Goal: Use online tool/utility: Utilize a website feature to perform a specific function

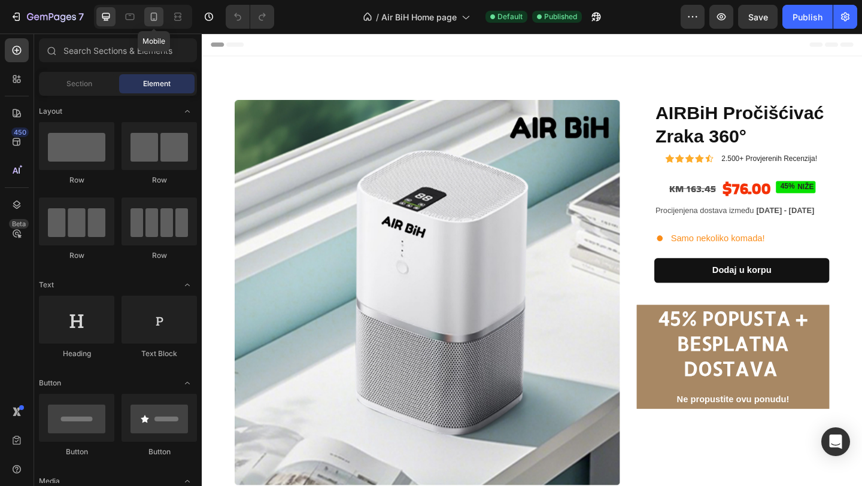
click at [153, 12] on icon at bounding box center [154, 17] width 12 height 12
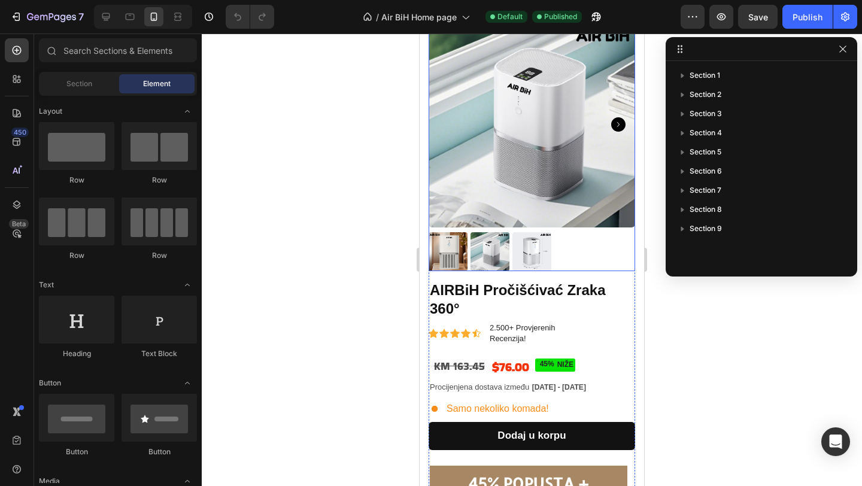
scroll to position [79, 0]
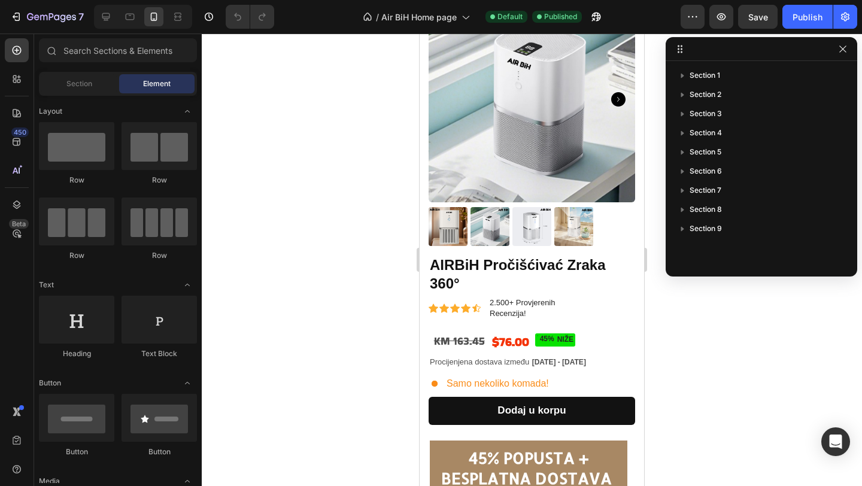
click at [90, 94] on div "Section Element" at bounding box center [118, 84] width 158 height 24
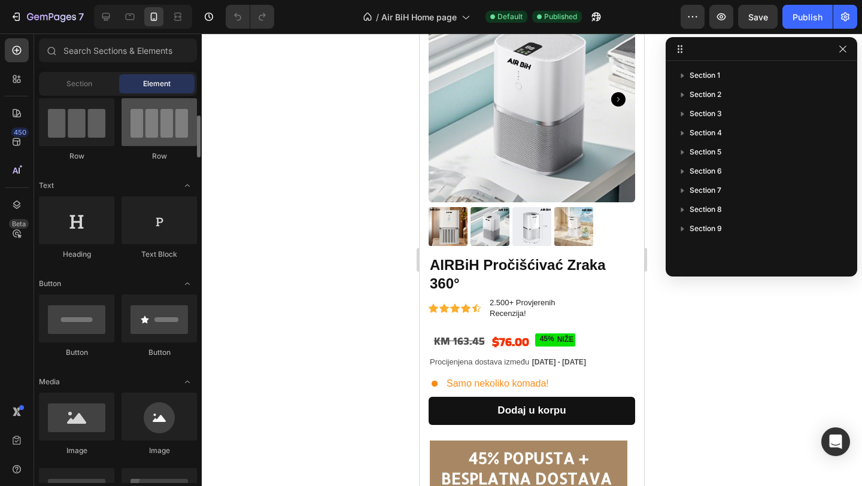
scroll to position [108, 0]
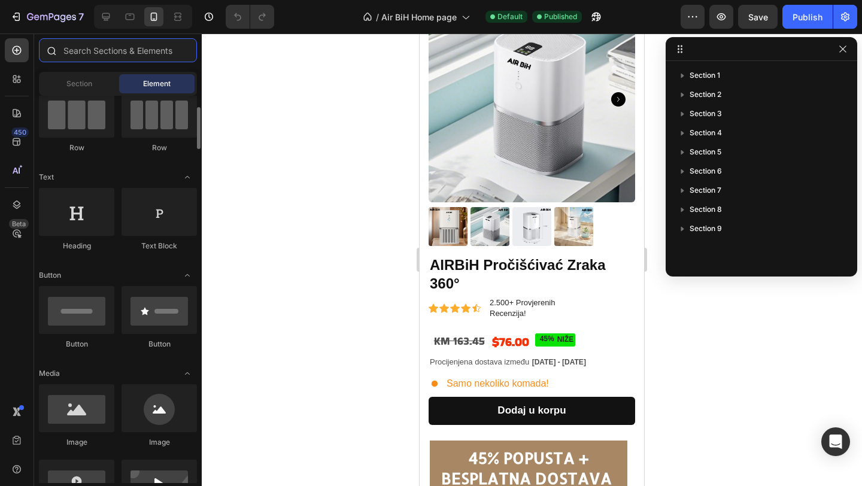
click at [120, 59] on input "text" at bounding box center [118, 50] width 158 height 24
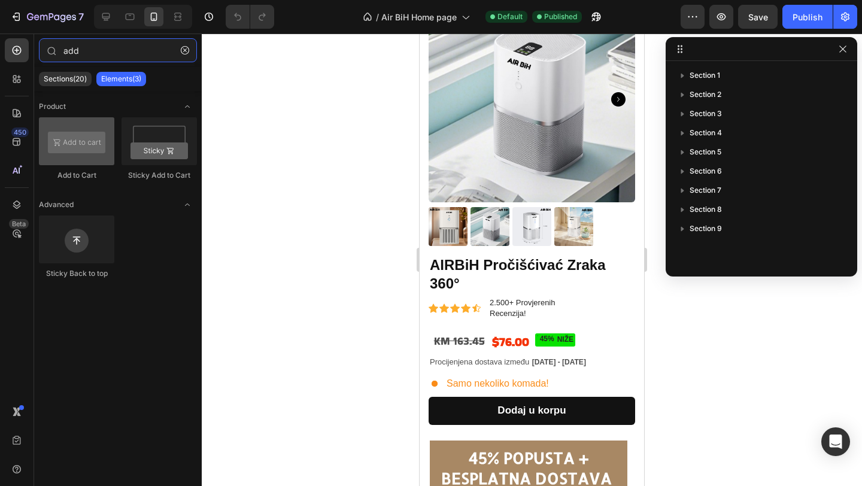
type input "add"
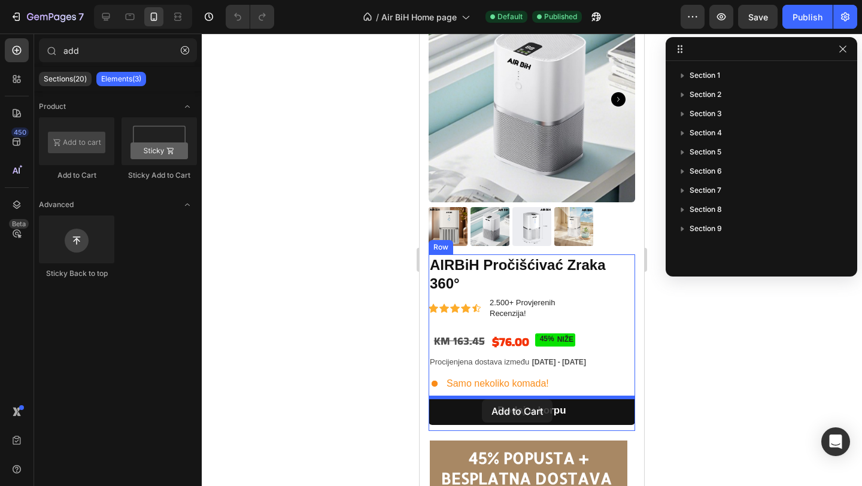
drag, startPoint x: 500, startPoint y: 184, endPoint x: 482, endPoint y: 399, distance: 216.3
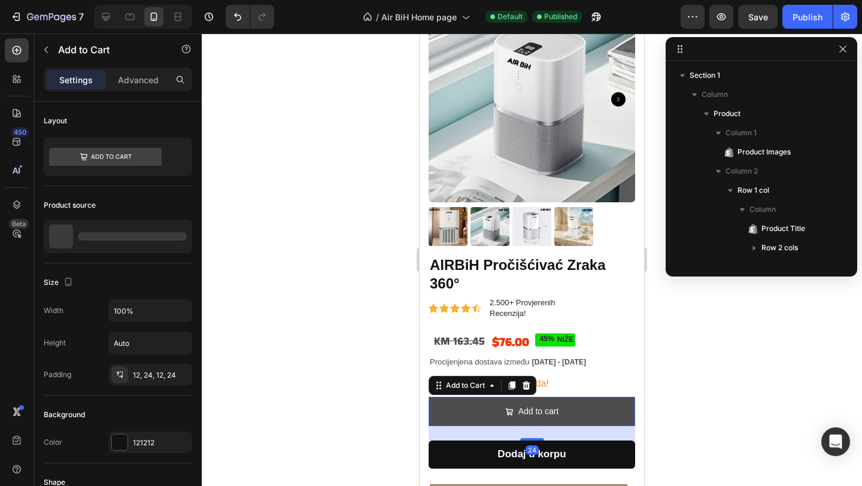
scroll to position [169, 0]
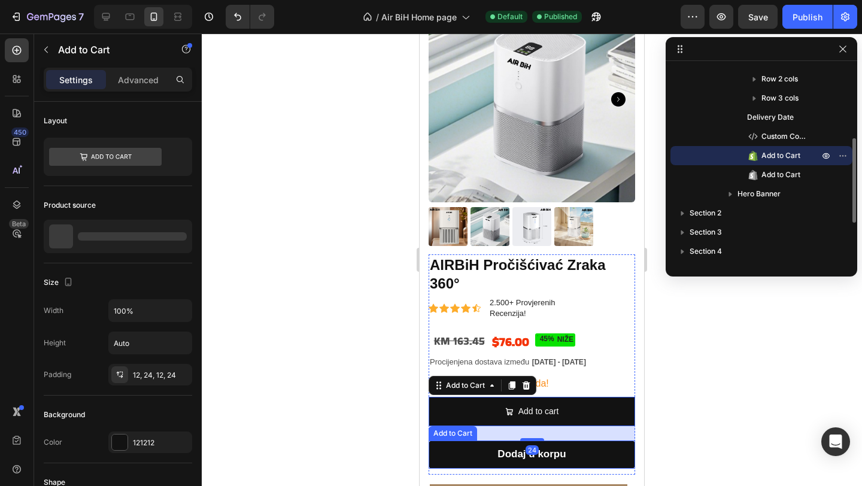
click at [480, 456] on button "Dodaj u korpu" at bounding box center [532, 455] width 207 height 28
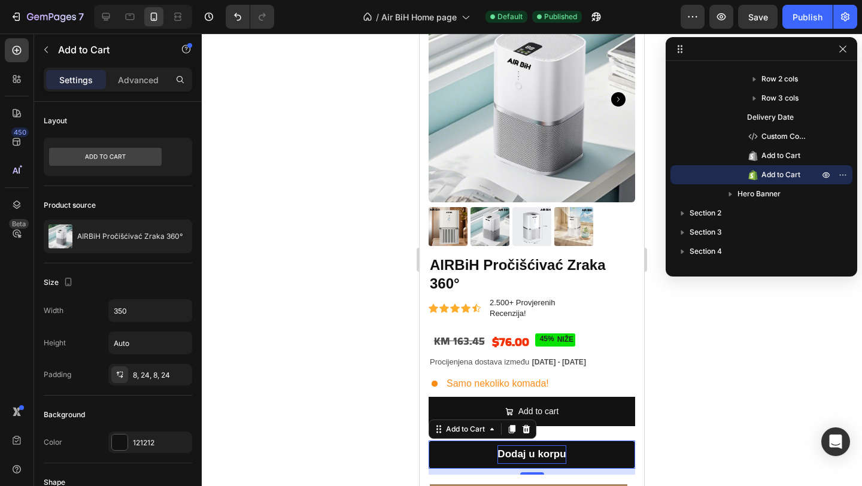
click at [558, 454] on div "Dodaj u korpu" at bounding box center [532, 454] width 68 height 19
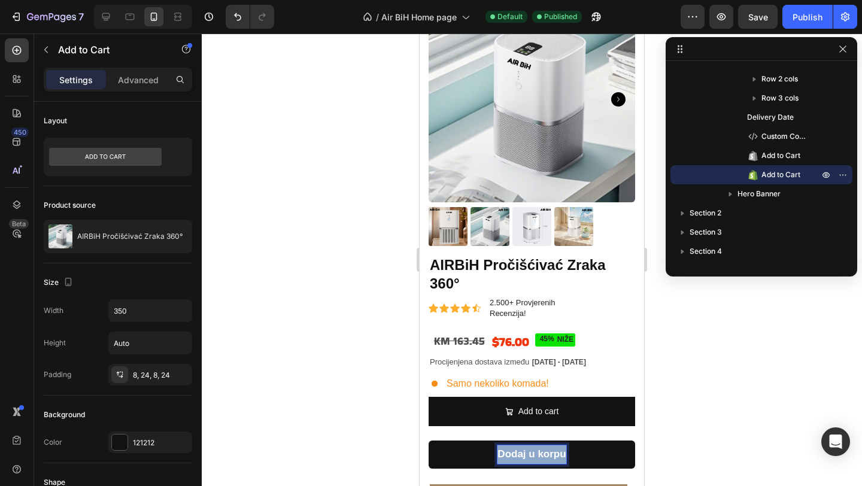
drag, startPoint x: 565, startPoint y: 456, endPoint x: 494, endPoint y: 449, distance: 71.0
click at [494, 449] on button "Dodaj u korpu" at bounding box center [532, 455] width 207 height 28
click at [590, 446] on button "Dodaj u korpu" at bounding box center [532, 455] width 207 height 28
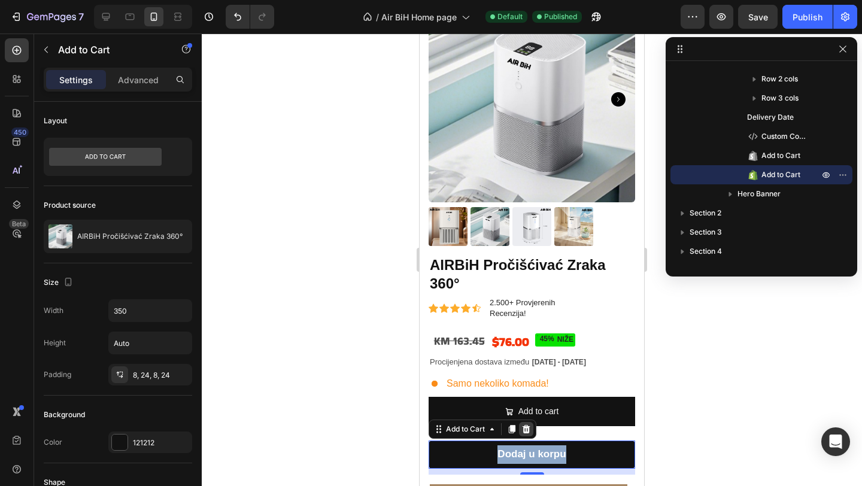
click at [522, 430] on icon at bounding box center [527, 430] width 10 height 10
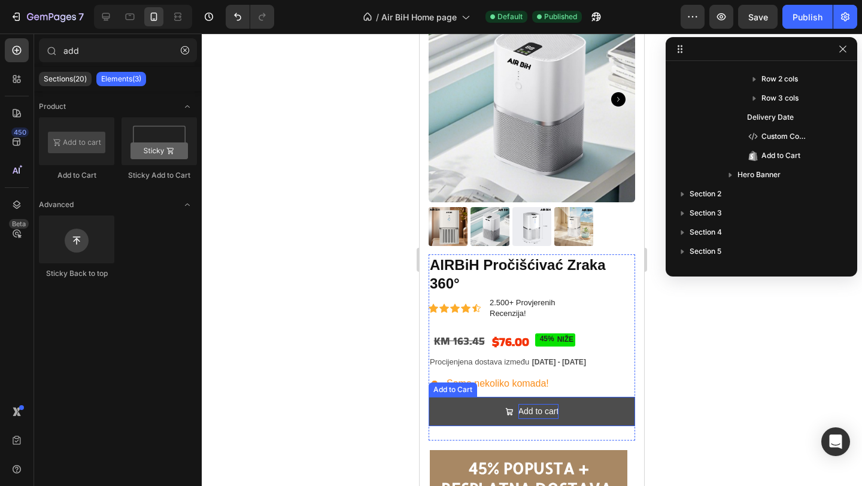
click at [548, 414] on div "Add to cart" at bounding box center [539, 411] width 41 height 15
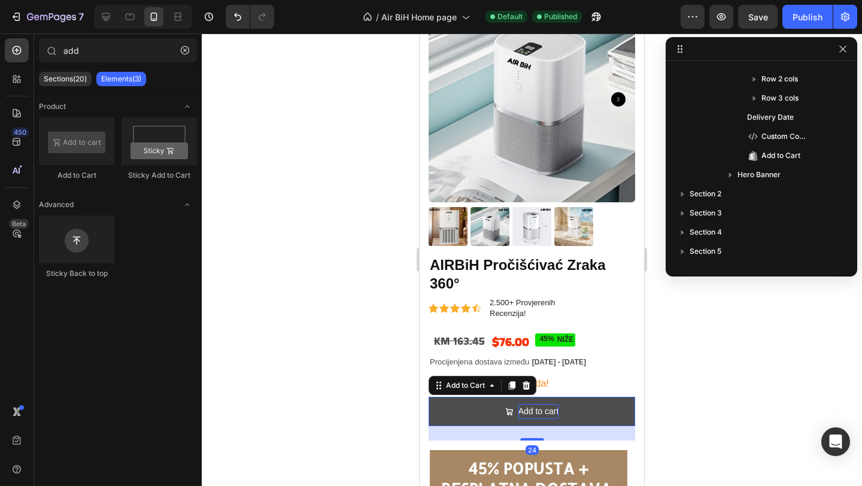
scroll to position [360, 0]
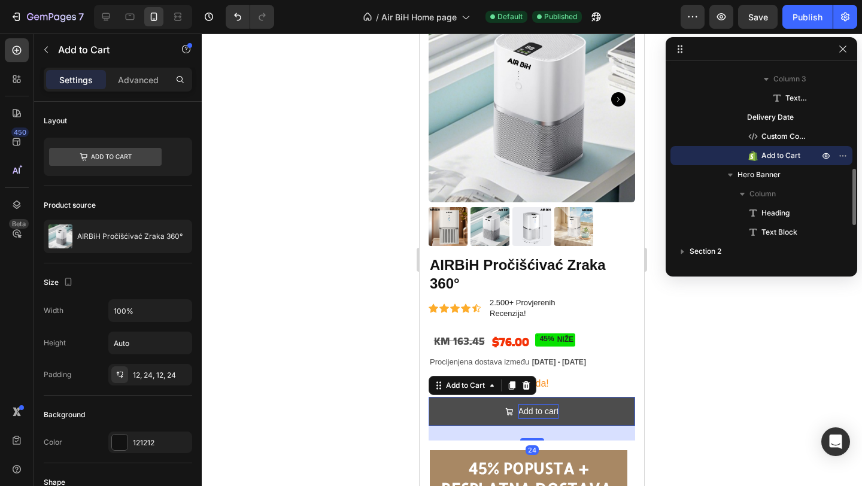
click at [557, 414] on div "Add to cart" at bounding box center [539, 411] width 41 height 15
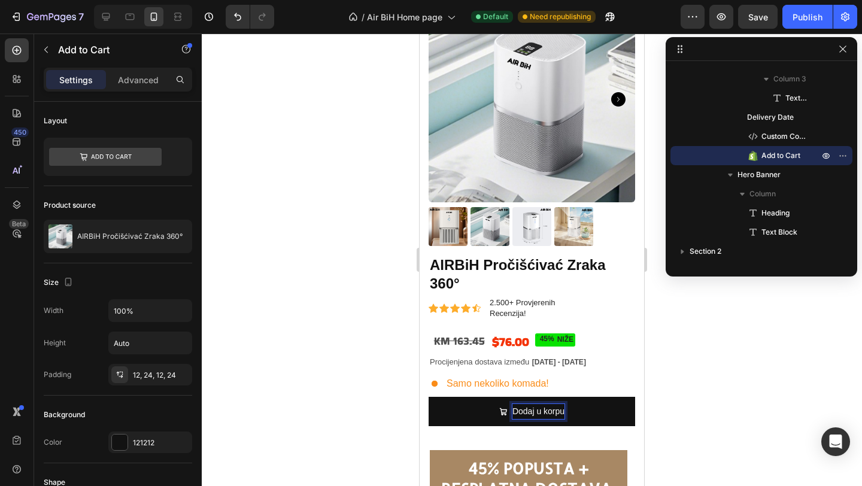
click at [363, 392] on div at bounding box center [532, 260] width 660 height 453
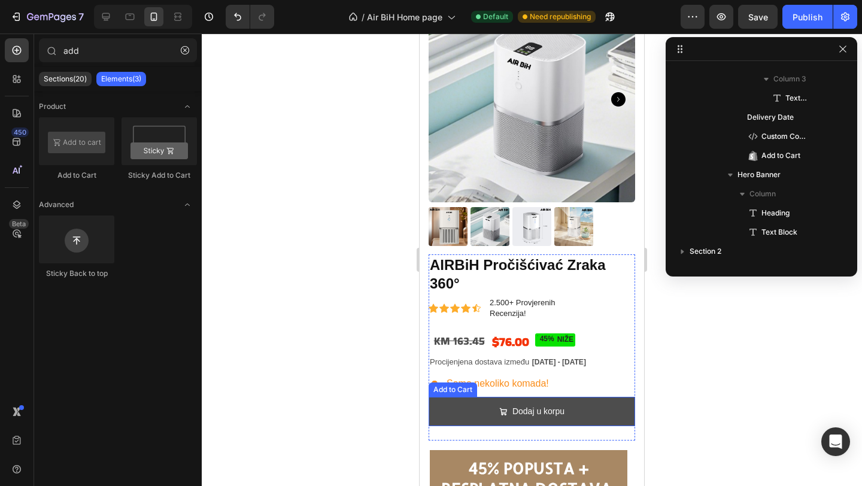
click at [504, 412] on icon "Dodaj u korpu" at bounding box center [503, 412] width 8 height 8
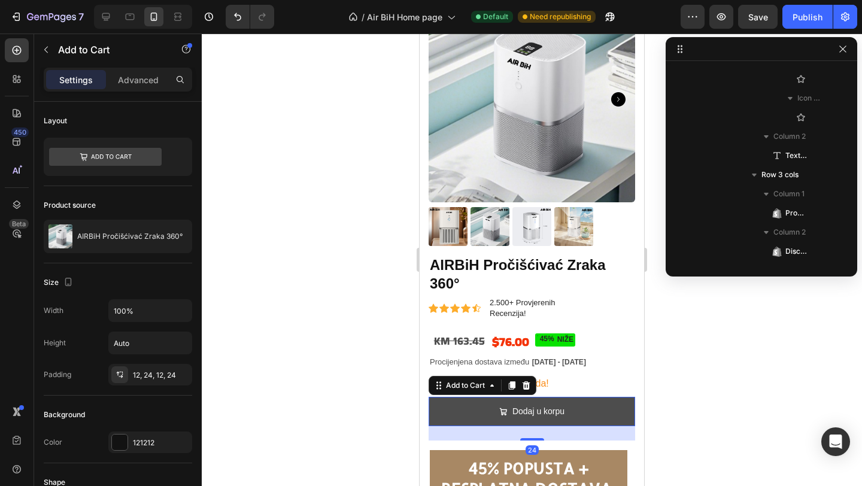
scroll to position [552, 0]
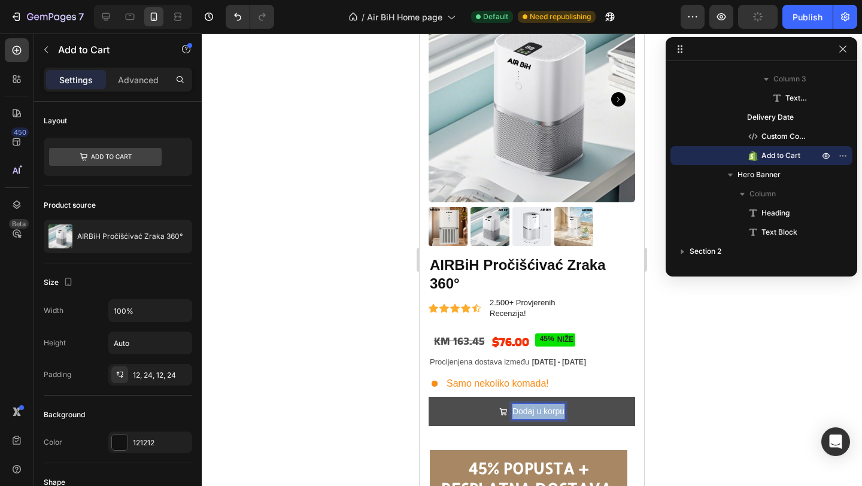
drag, startPoint x: 514, startPoint y: 413, endPoint x: 576, endPoint y: 418, distance: 61.9
click at [578, 418] on button "Dodaj u korpu" at bounding box center [532, 411] width 207 height 29
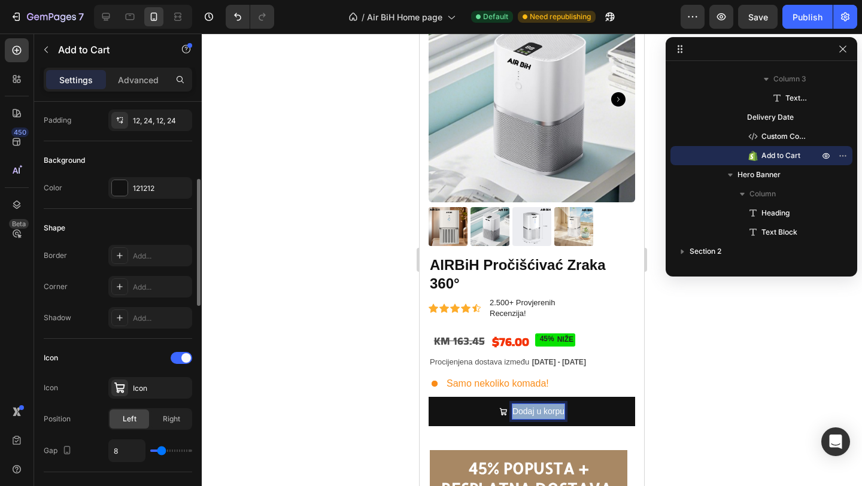
scroll to position [368, 0]
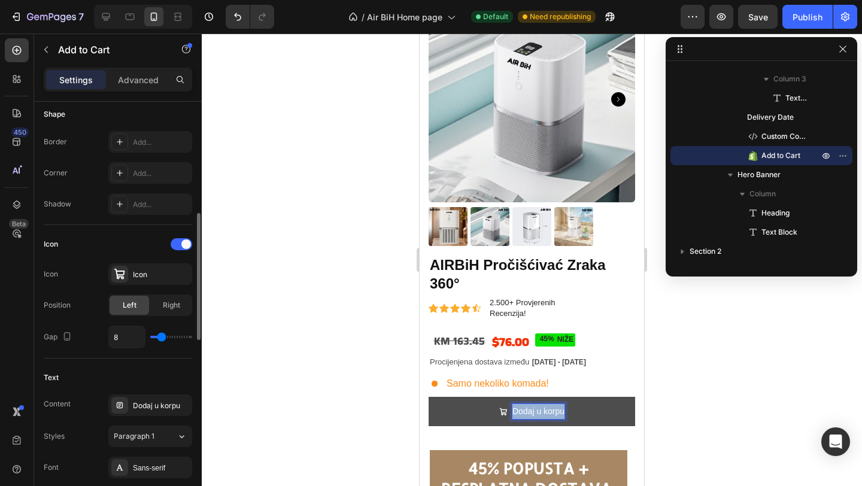
click at [544, 413] on p "Dodaj u korpu" at bounding box center [539, 411] width 52 height 15
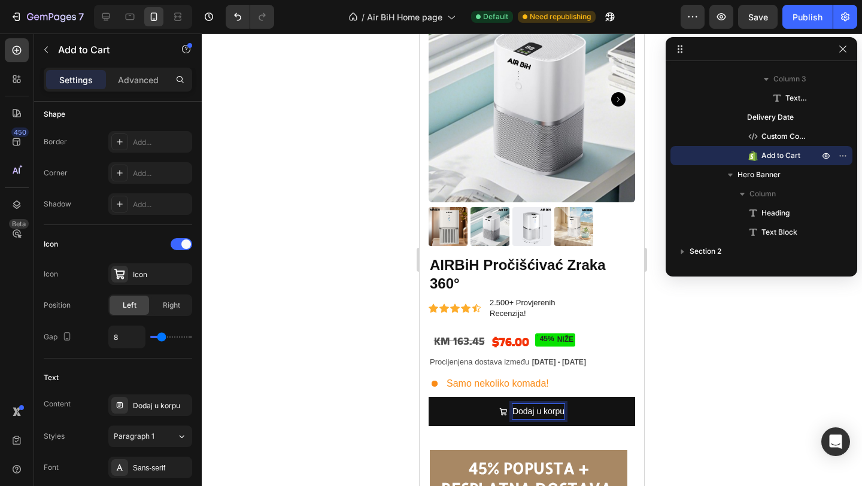
click at [347, 402] on div at bounding box center [532, 260] width 660 height 453
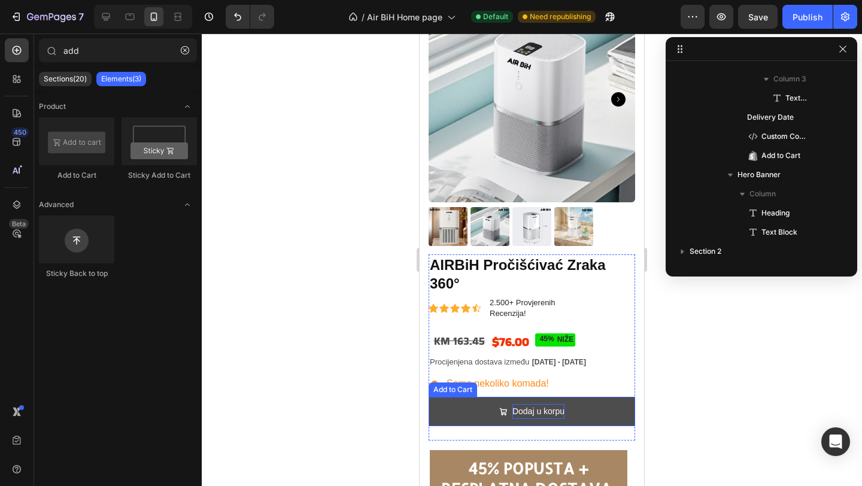
click at [546, 419] on p "Dodaj u korpu" at bounding box center [539, 411] width 52 height 15
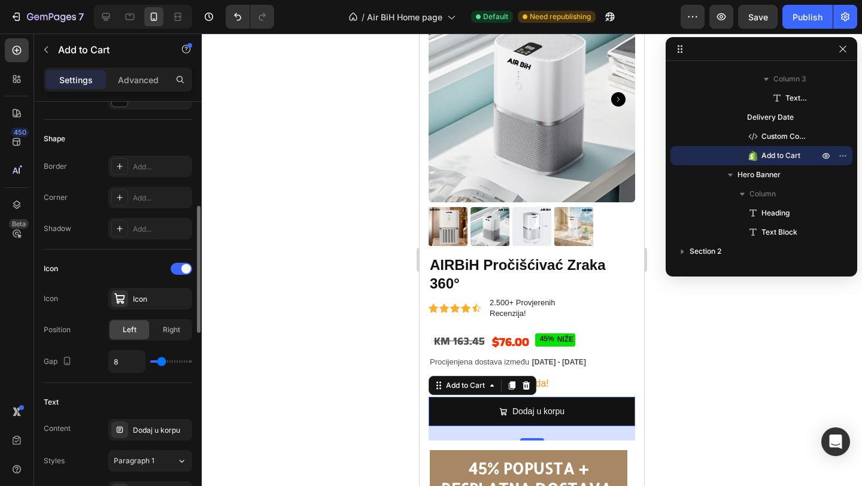
scroll to position [344, 0]
click at [140, 299] on div "Icon" at bounding box center [161, 298] width 56 height 11
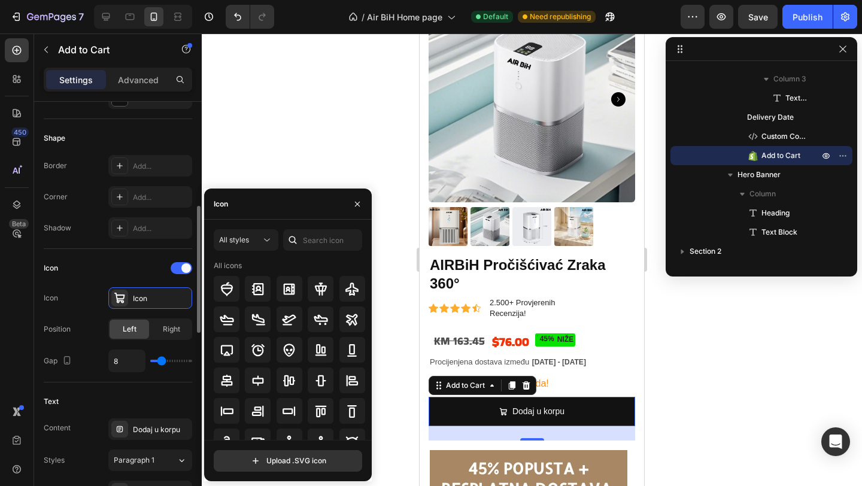
click at [80, 291] on div "Icon Icon" at bounding box center [118, 298] width 148 height 22
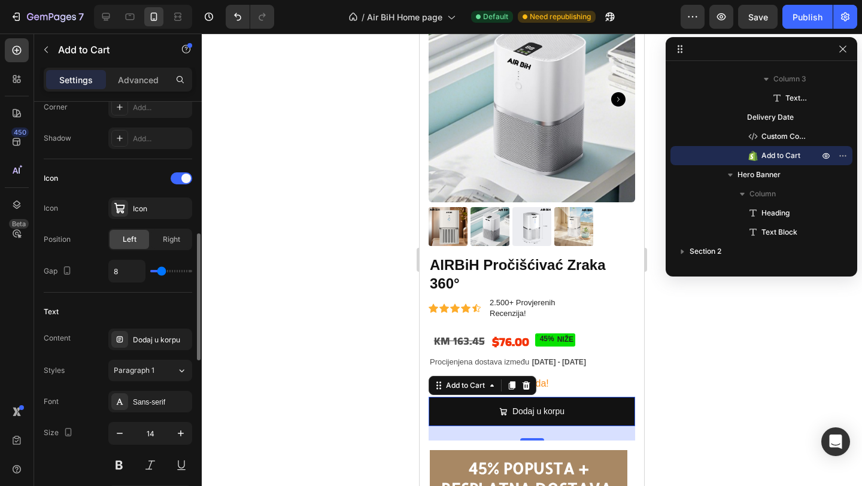
scroll to position [446, 0]
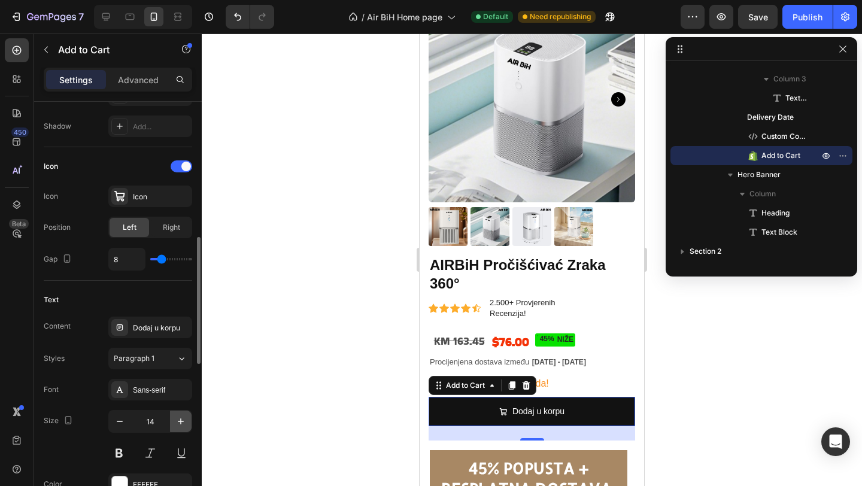
click at [180, 426] on icon "button" at bounding box center [181, 422] width 12 height 12
type input "16"
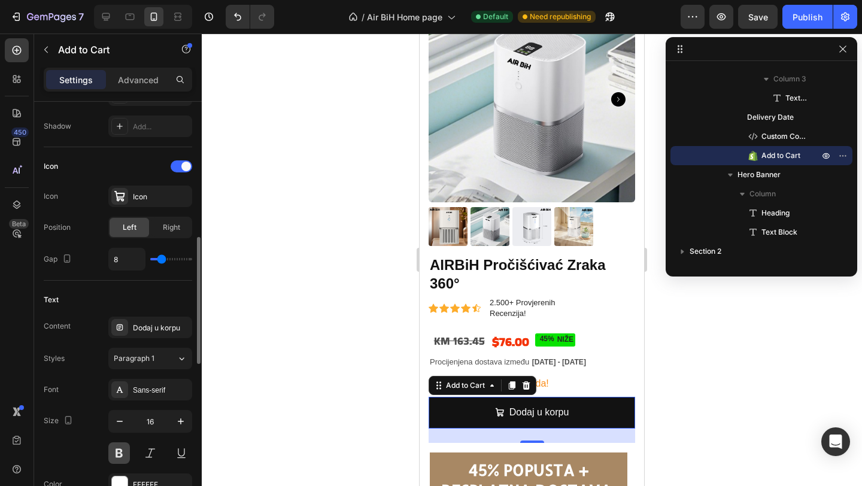
click at [120, 453] on button at bounding box center [119, 453] width 22 height 22
click at [118, 454] on button at bounding box center [119, 453] width 22 height 22
click at [143, 198] on div "Icon" at bounding box center [161, 197] width 56 height 11
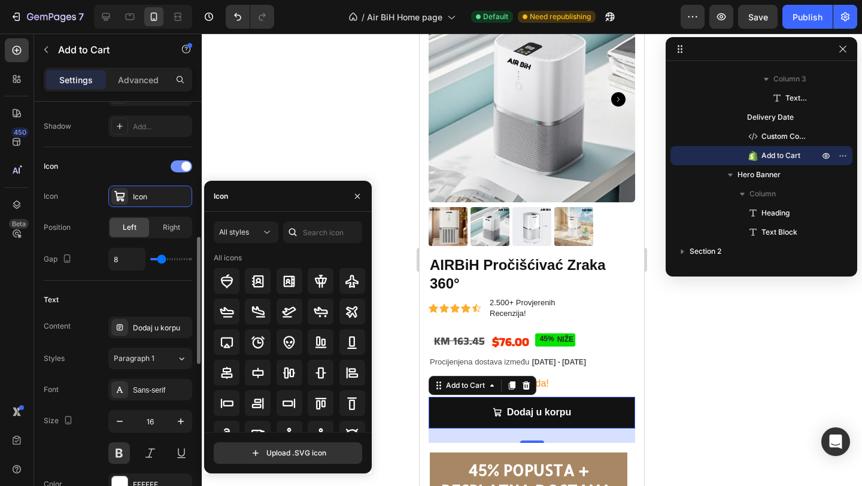
click at [176, 165] on div at bounding box center [182, 166] width 22 height 12
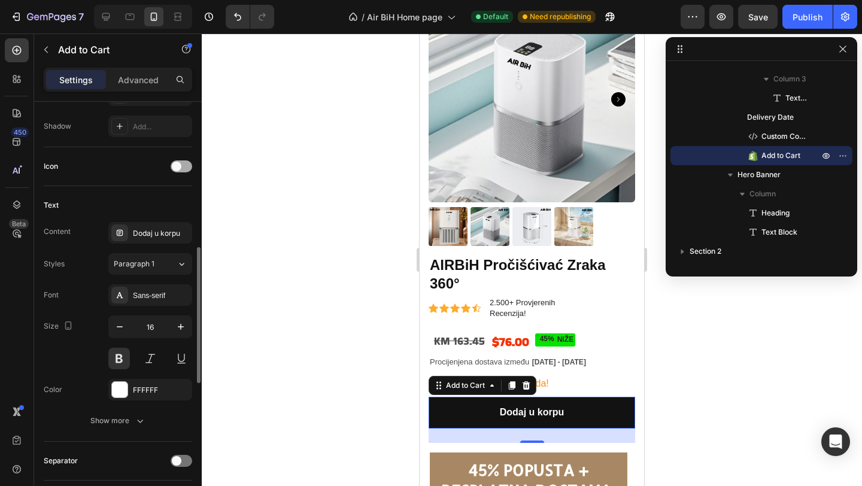
click at [176, 165] on span at bounding box center [177, 167] width 10 height 10
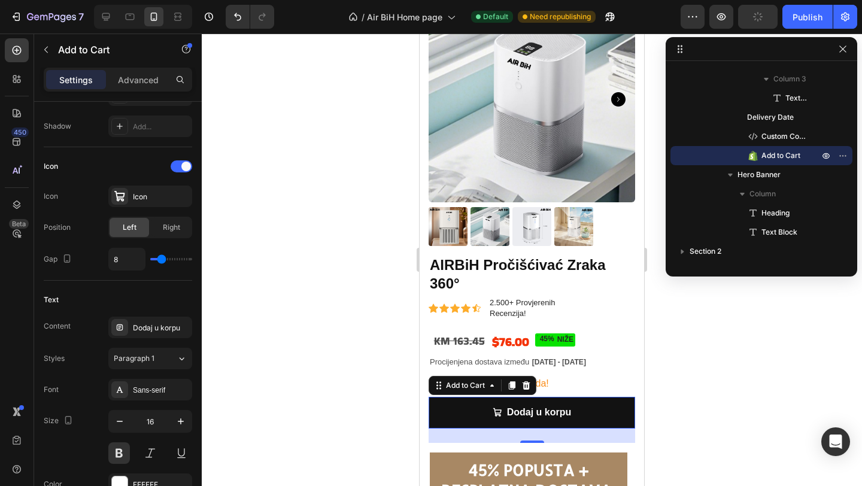
click at [296, 206] on div at bounding box center [532, 260] width 660 height 453
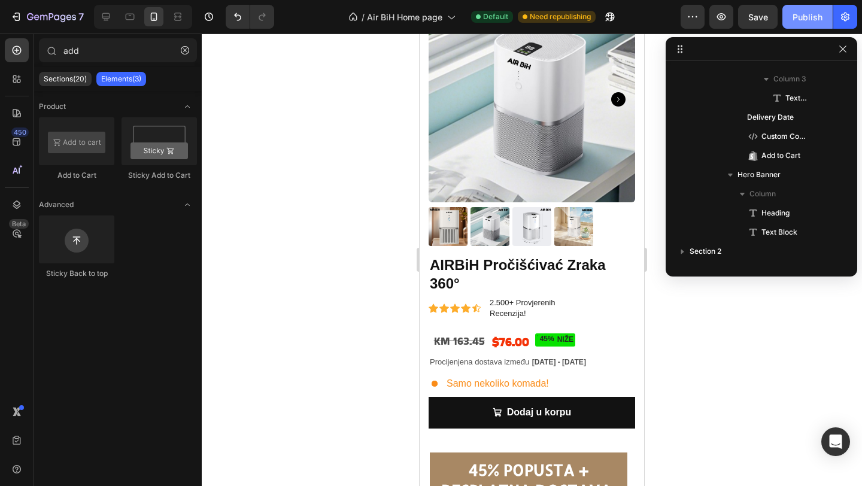
click at [801, 24] on button "Publish" at bounding box center [808, 17] width 50 height 24
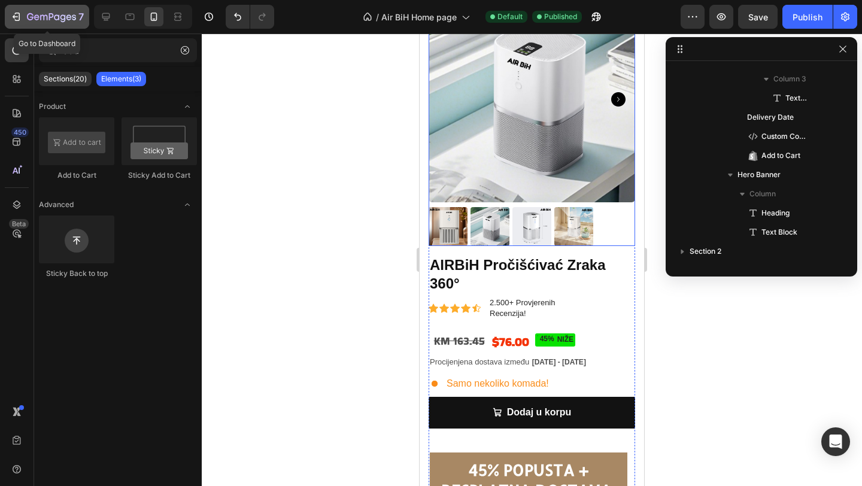
click at [22, 10] on div "7" at bounding box center [47, 17] width 74 height 14
